Goal: Submit feedback/report problem: Submit feedback/report problem

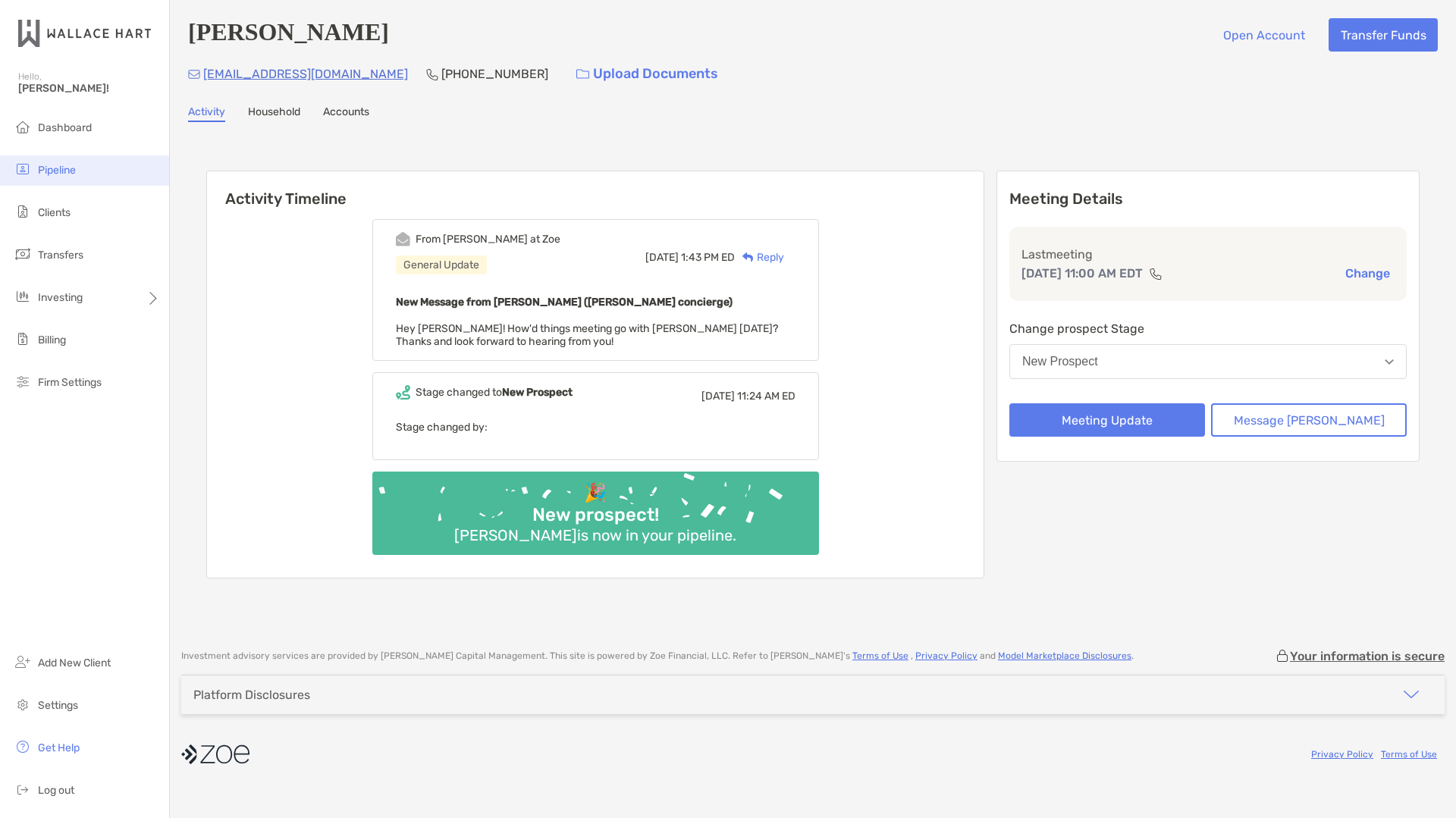
click at [62, 169] on span "Pipeline" at bounding box center [57, 170] width 38 height 13
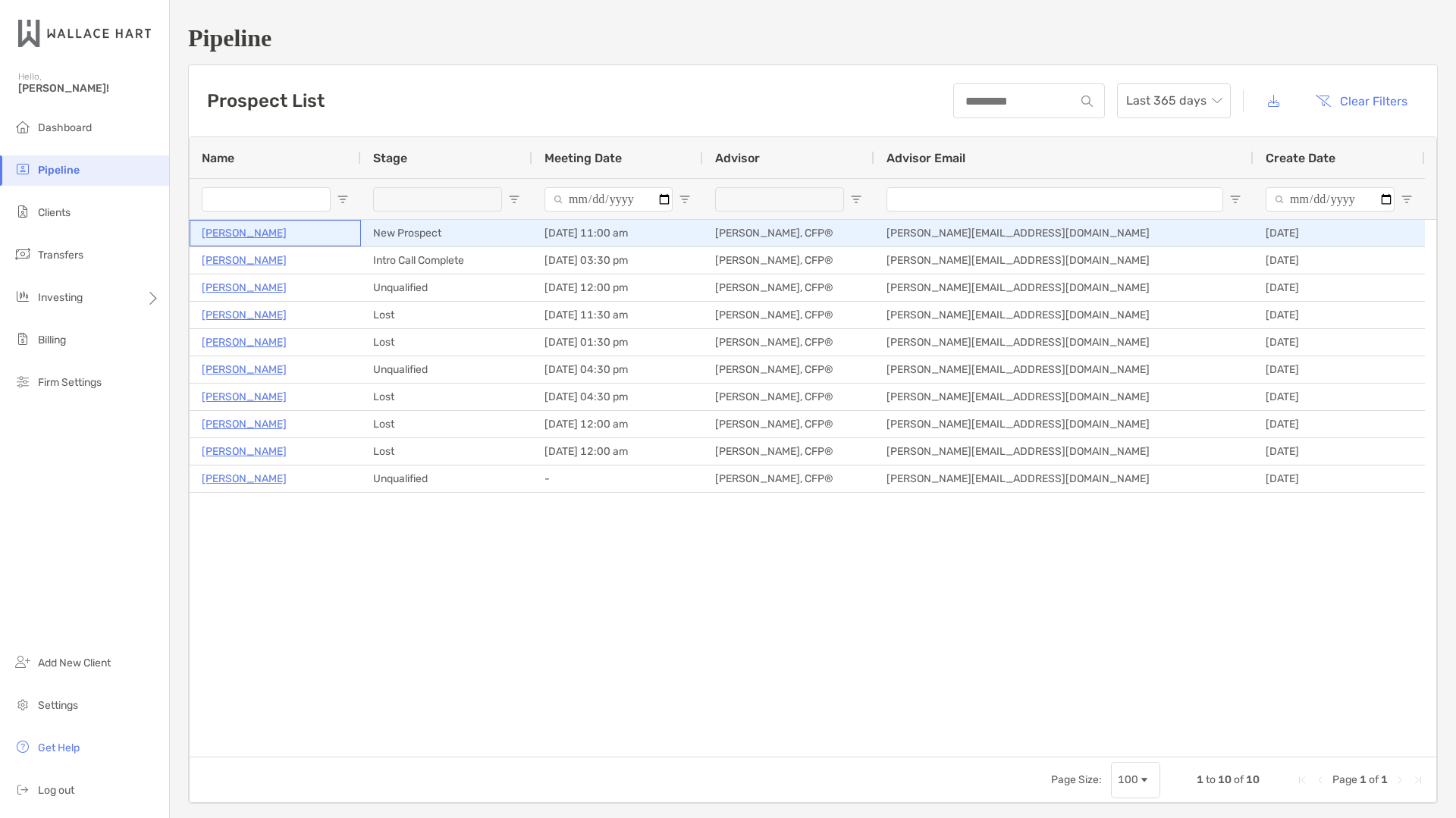
click at [243, 231] on p "[PERSON_NAME]" at bounding box center [244, 233] width 85 height 19
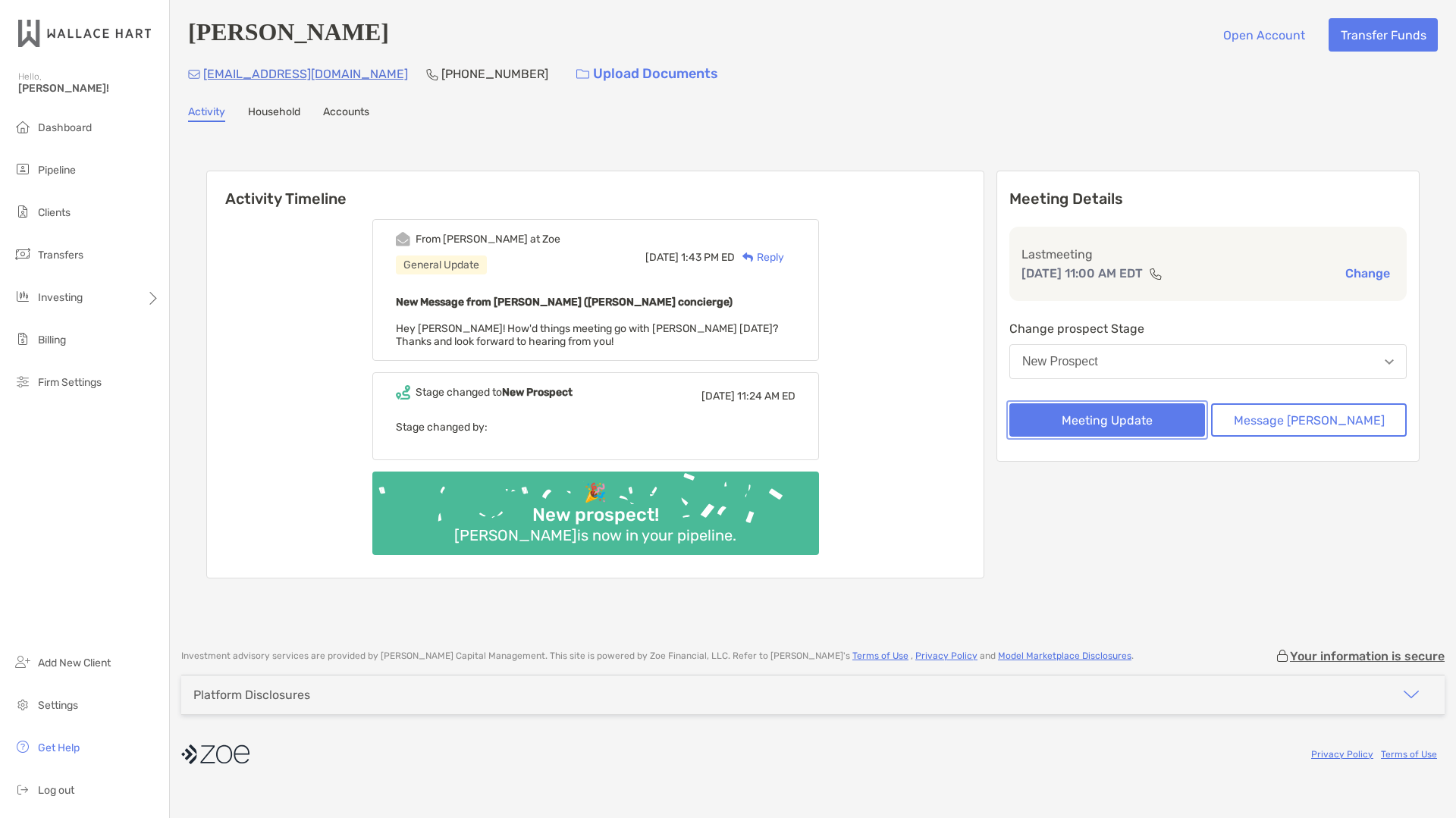
click at [1134, 425] on button "Meeting Update" at bounding box center [1107, 420] width 196 height 34
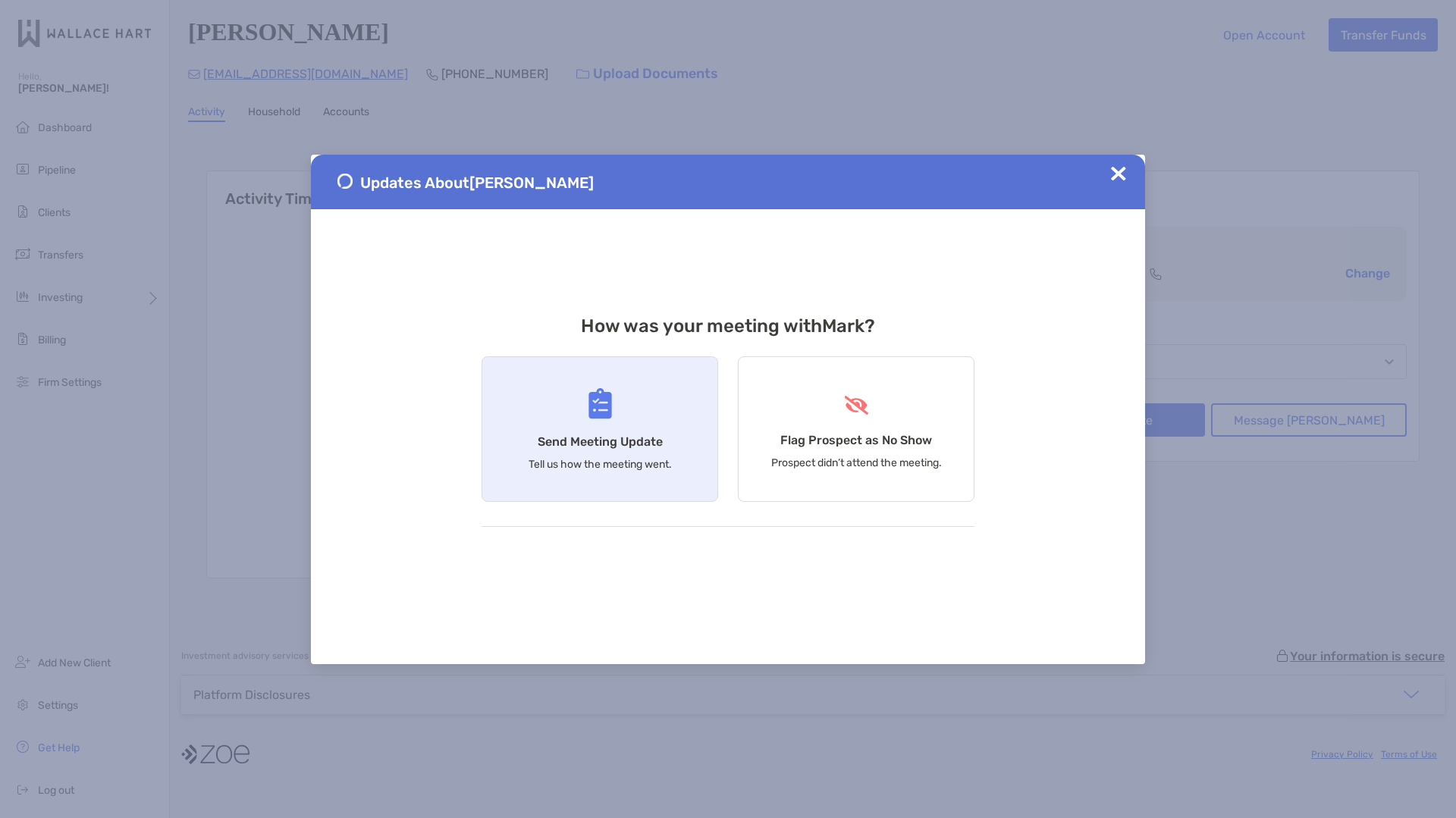
click at [617, 417] on div "Send Meeting Update Tell us how the meeting went." at bounding box center [599, 429] width 236 height 145
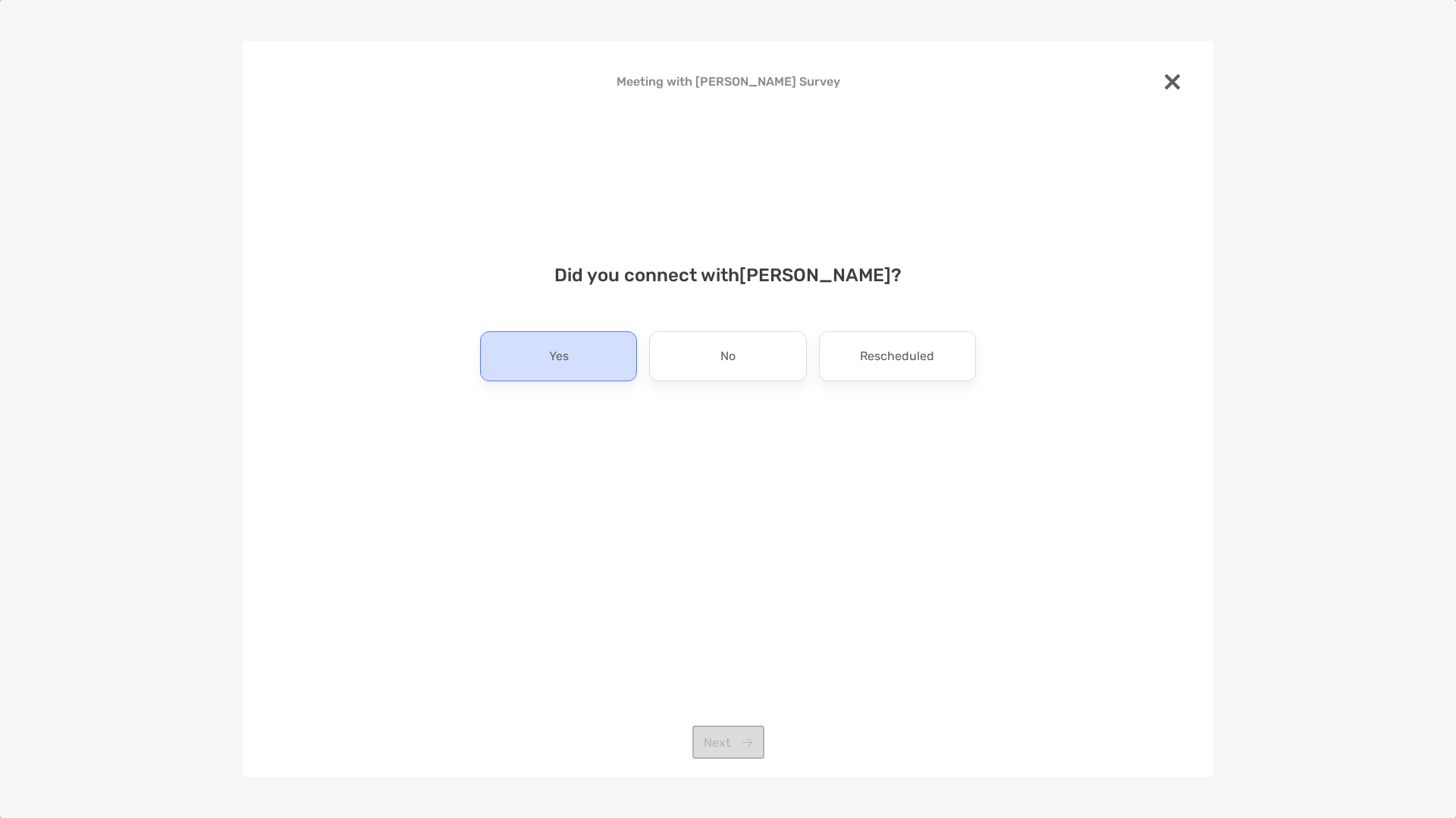
click at [569, 352] on div "Yes" at bounding box center [558, 356] width 157 height 50
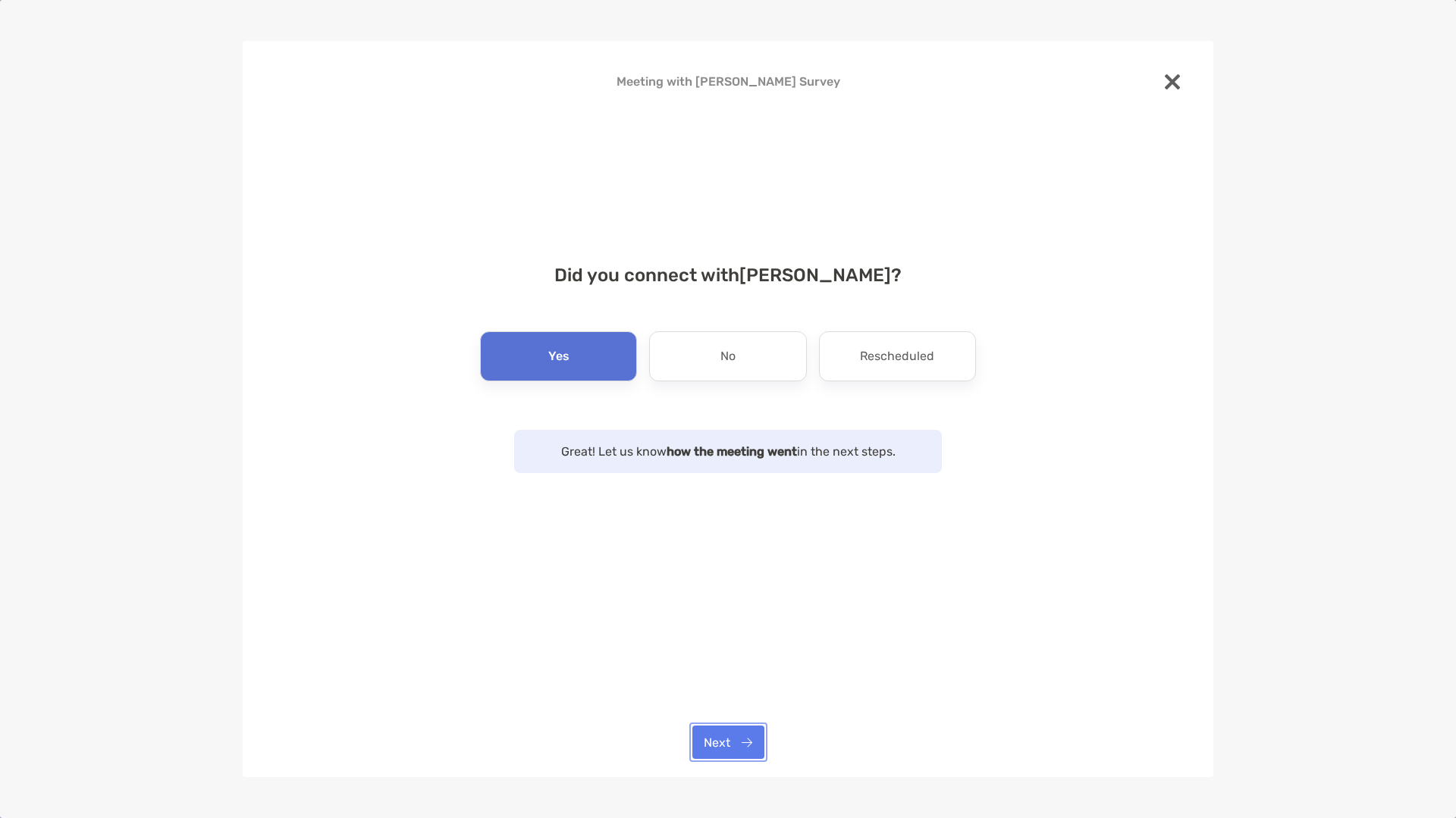
click at [733, 750] on button "Next" at bounding box center [728, 742] width 72 height 34
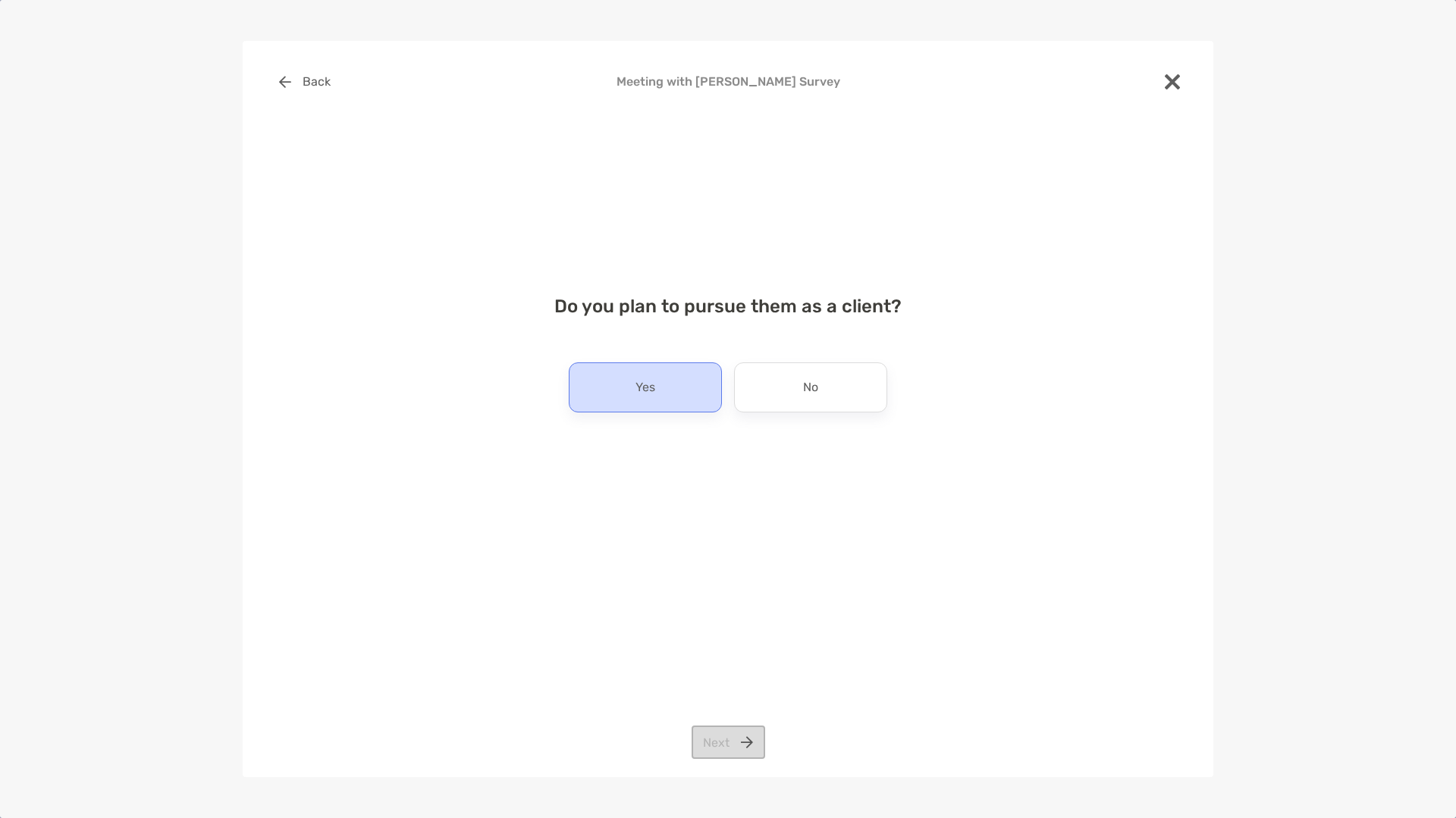
click at [635, 397] on p "Yes" at bounding box center [645, 387] width 20 height 24
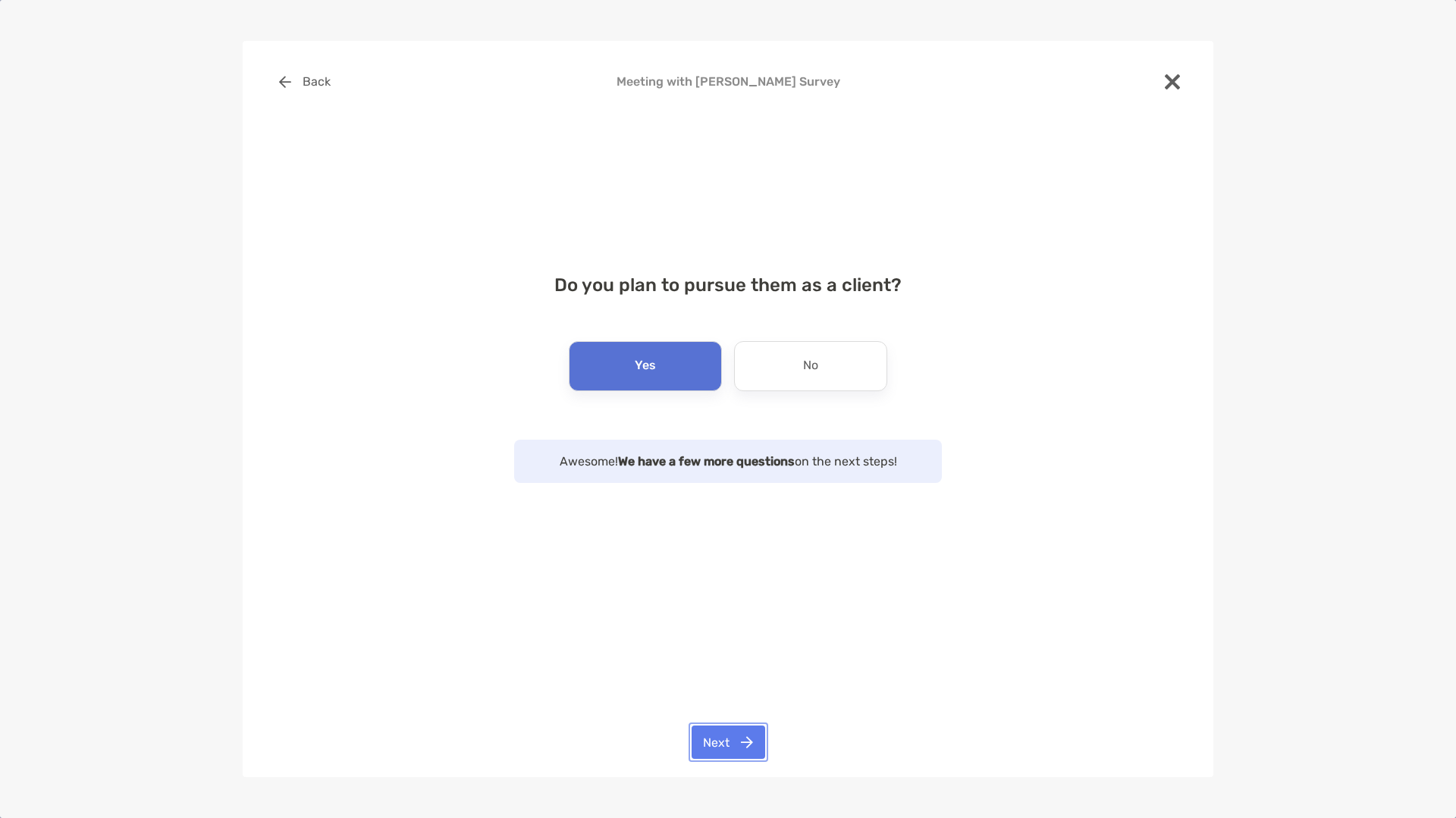
click at [730, 744] on button "Next" at bounding box center [728, 742] width 73 height 34
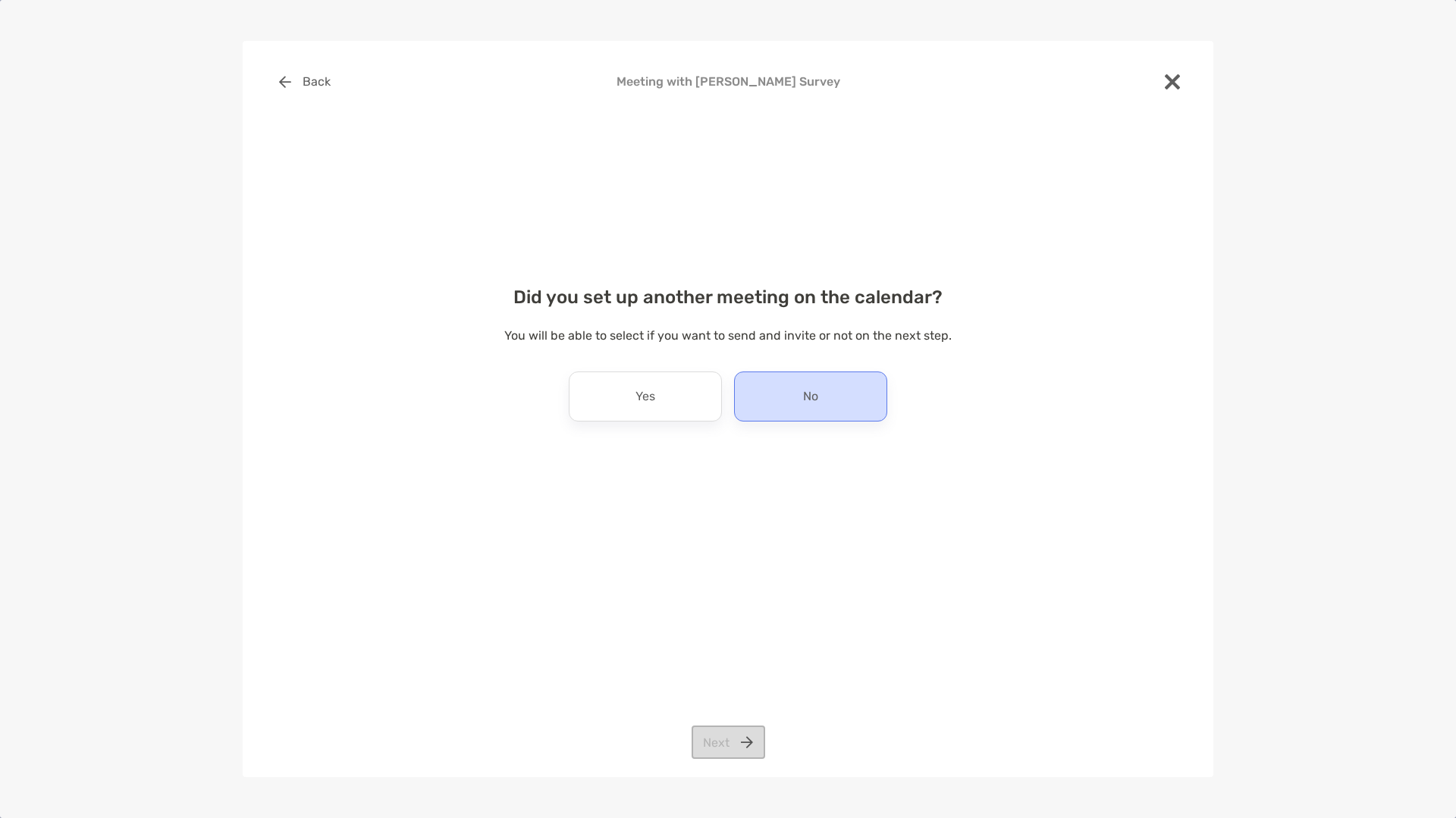
click at [778, 391] on div "No" at bounding box center [811, 397] width 153 height 50
click at [737, 737] on button "Next" at bounding box center [728, 742] width 73 height 34
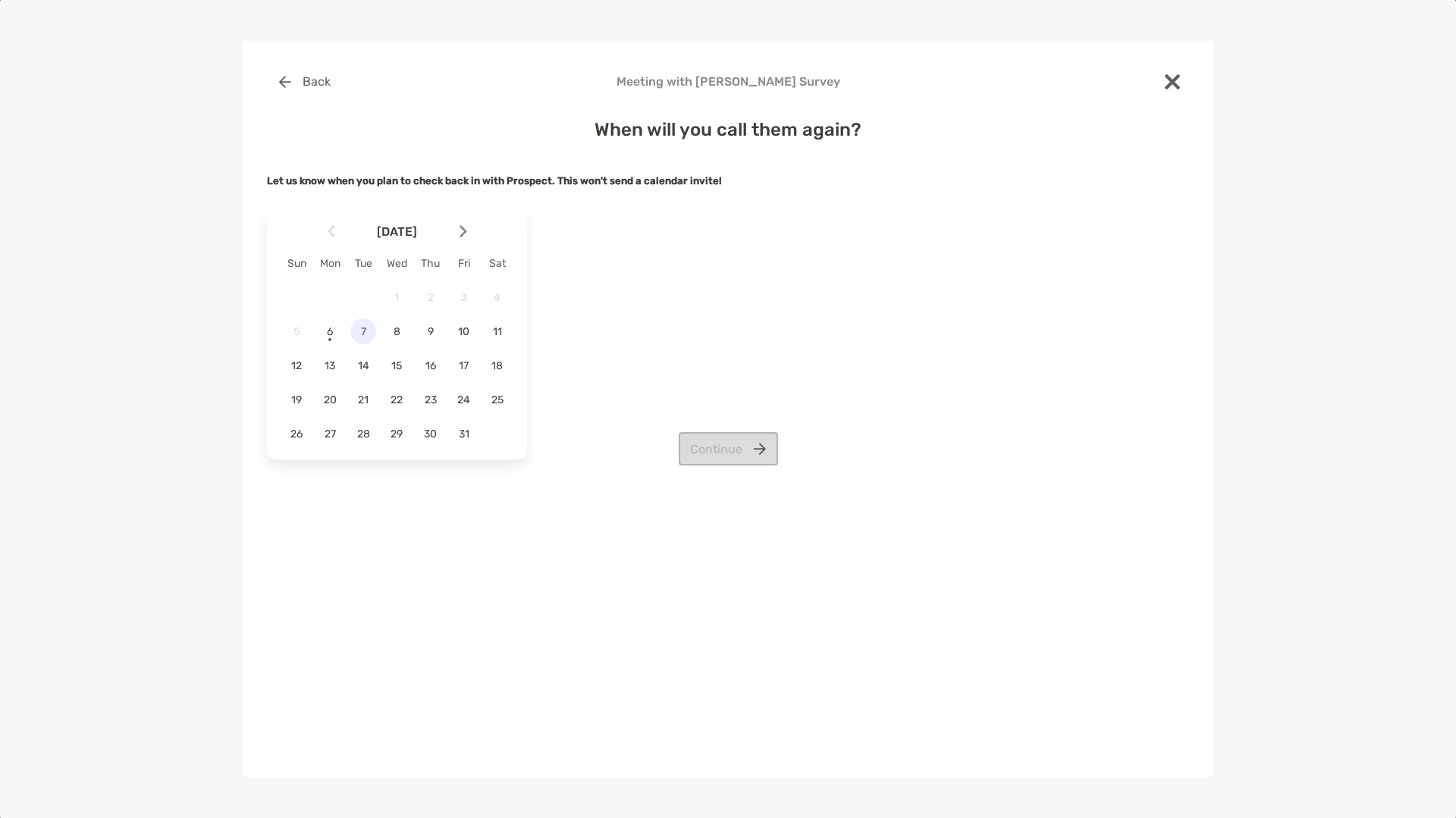
click at [358, 331] on span "7" at bounding box center [363, 332] width 26 height 13
click at [745, 441] on button "Continue" at bounding box center [728, 449] width 99 height 34
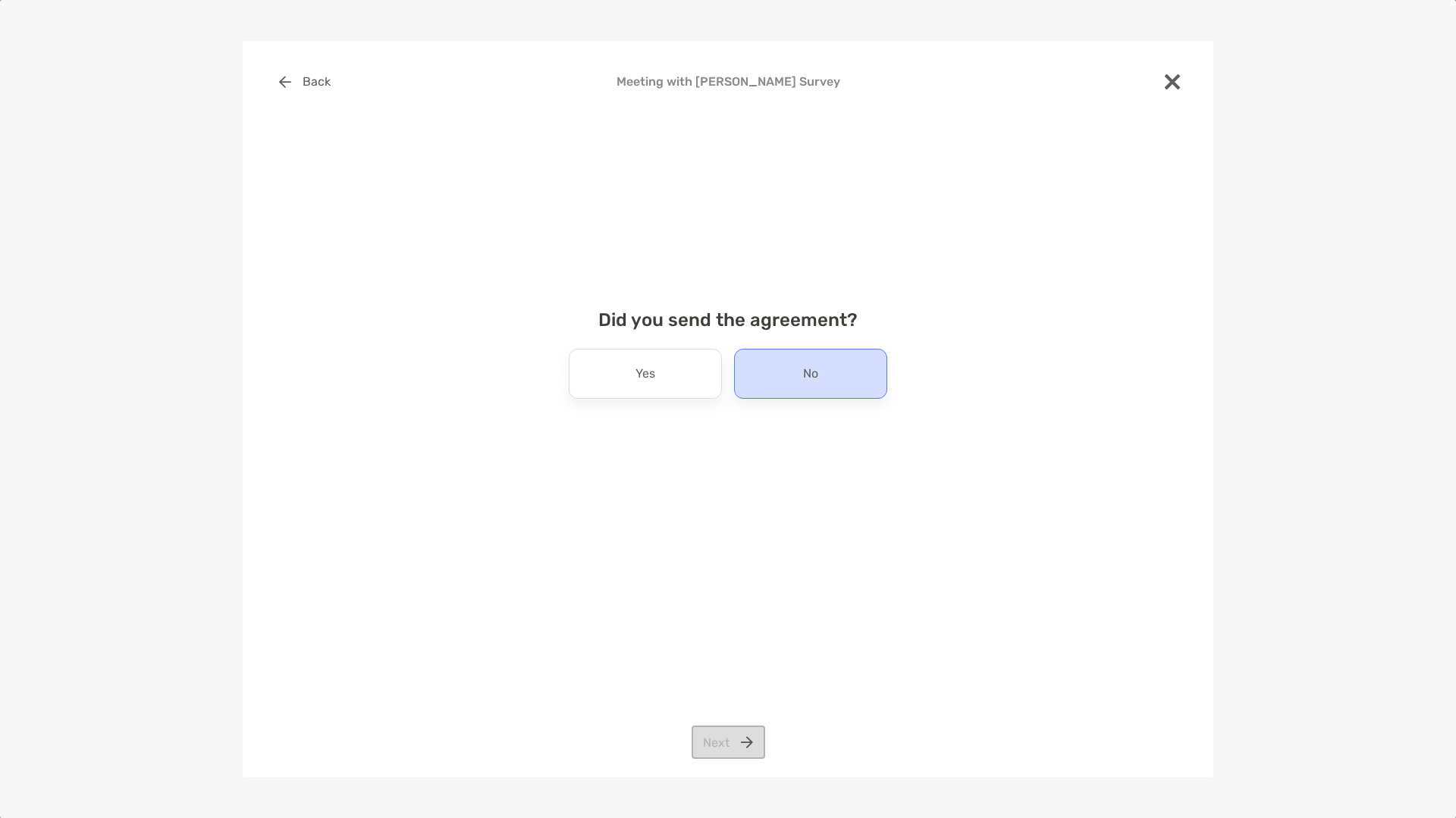
click at [770, 372] on div "No" at bounding box center [811, 373] width 153 height 50
click at [725, 745] on button "Next" at bounding box center [728, 742] width 73 height 34
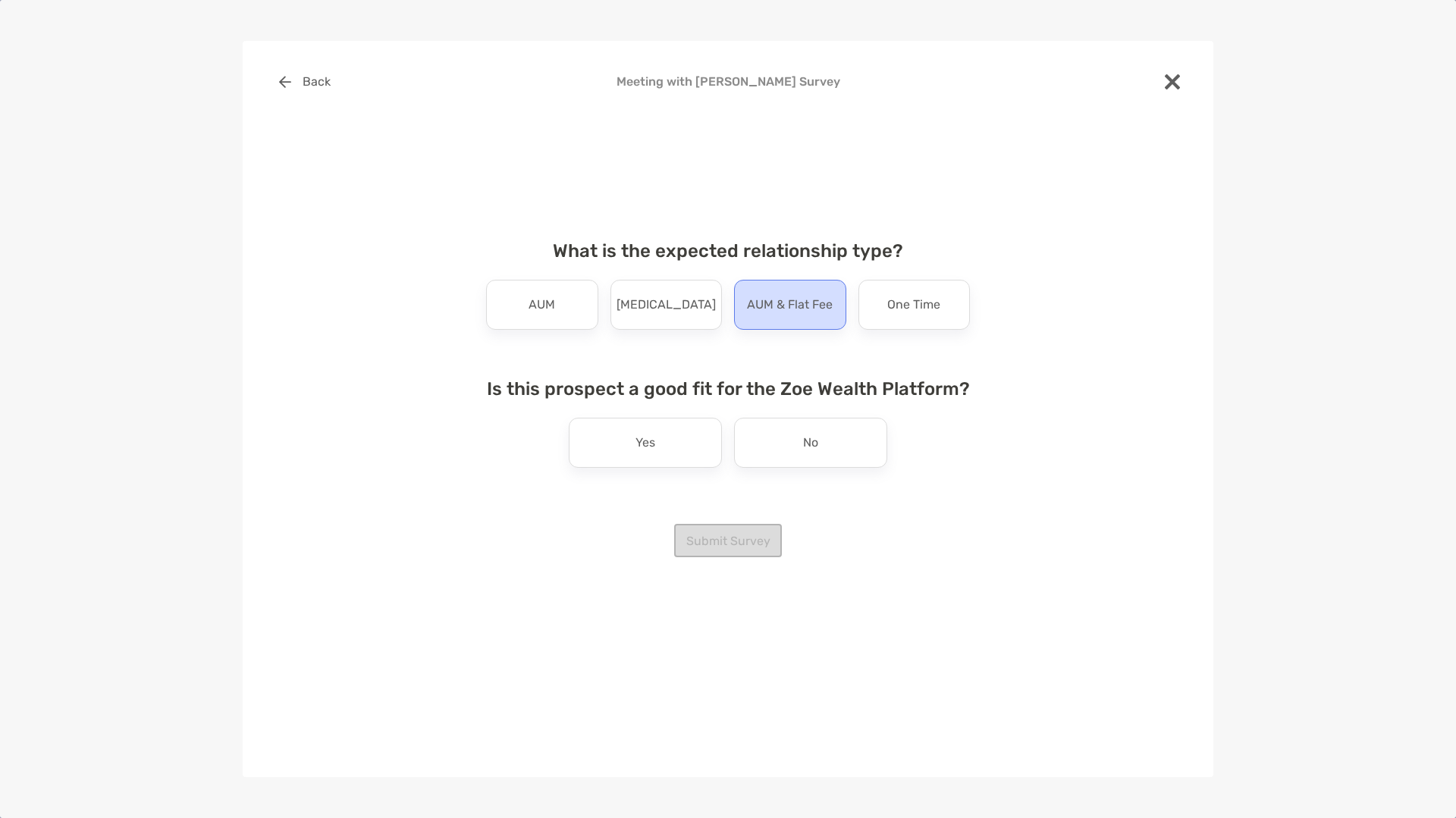
click at [786, 306] on p "AUM & Flat Fee" at bounding box center [789, 305] width 85 height 24
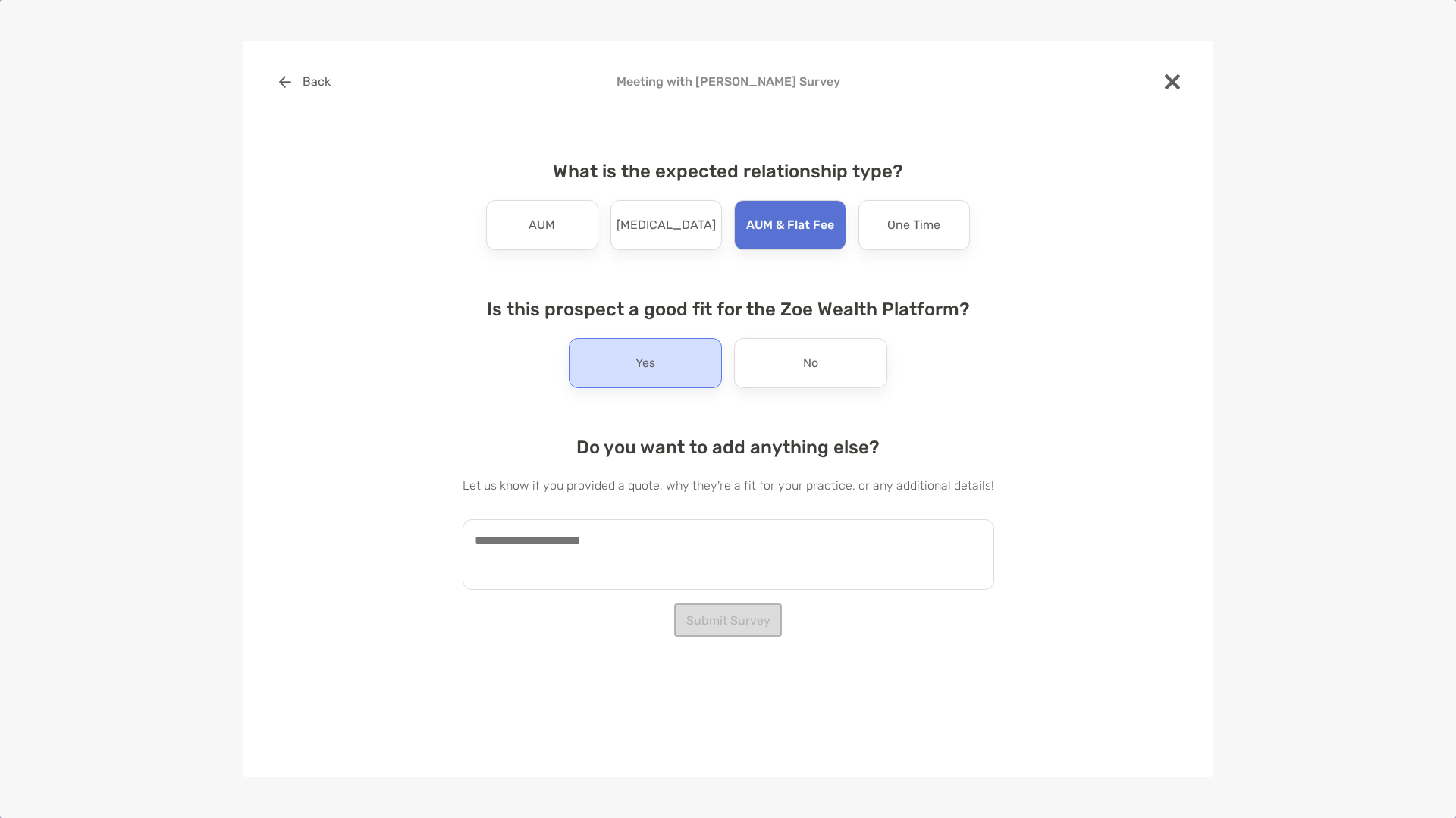
click at [645, 361] on p "Yes" at bounding box center [645, 363] width 20 height 24
click at [726, 615] on button "Submit Survey" at bounding box center [728, 620] width 108 height 34
